Goal: Complete application form

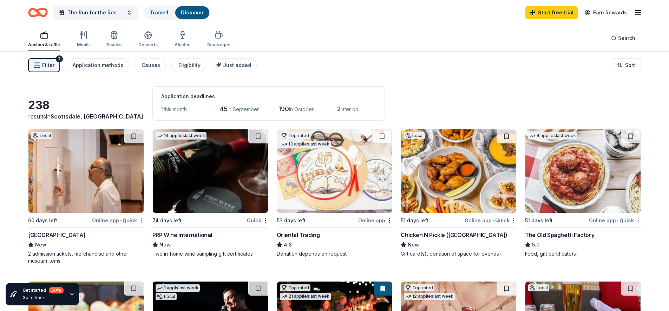
scroll to position [501, 0]
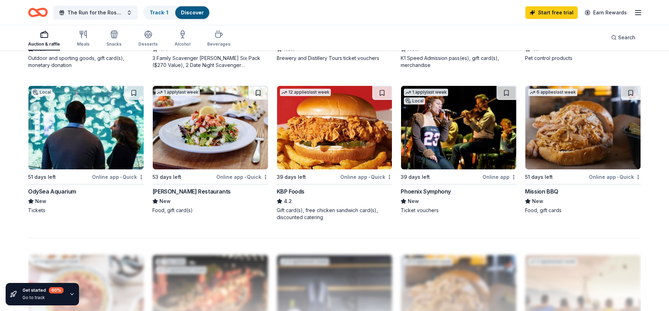
click at [325, 145] on img at bounding box center [334, 128] width 115 height 84
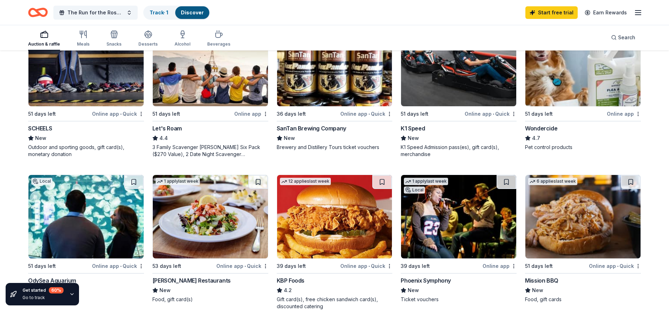
scroll to position [411, 0]
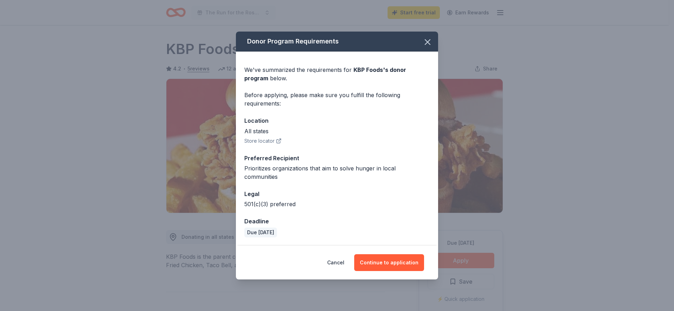
scroll to position [70, 0]
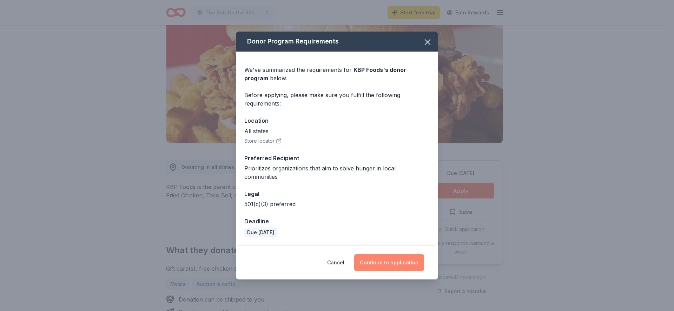
click at [386, 258] on button "Continue to application" at bounding box center [389, 262] width 70 height 17
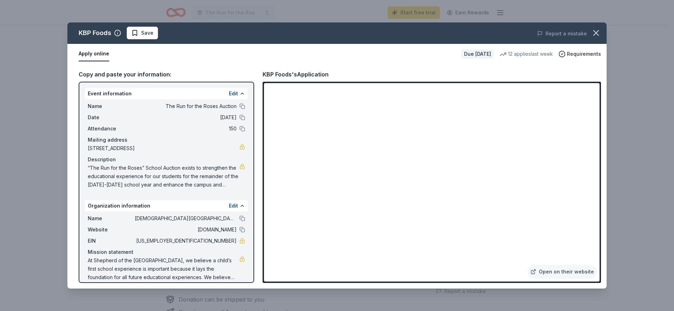
click at [230, 186] on span "“The Run for the Roses” School Auction exists to strengthen the educational exp…" at bounding box center [164, 176] width 152 height 25
click at [233, 94] on div "Edit" at bounding box center [237, 94] width 16 height 8
click at [232, 92] on button "Edit" at bounding box center [233, 94] width 9 height 8
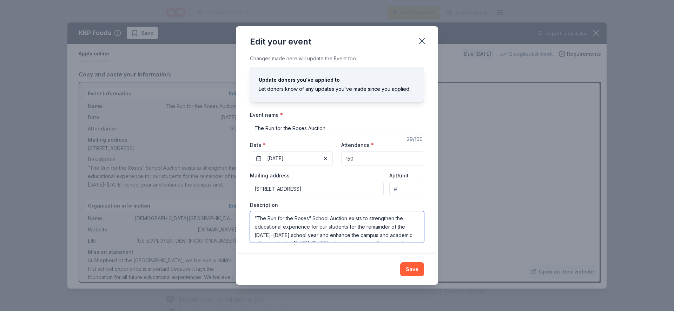
scroll to position [34, 0]
drag, startPoint x: 255, startPoint y: 217, endPoint x: 406, endPoint y: 260, distance: 156.6
click at [406, 260] on div "Edit your event Changes made here will update the Event too. Update donors you'…" at bounding box center [337, 155] width 202 height 259
click at [422, 37] on icon "button" at bounding box center [422, 41] width 10 height 10
